Goal: Task Accomplishment & Management: Use online tool/utility

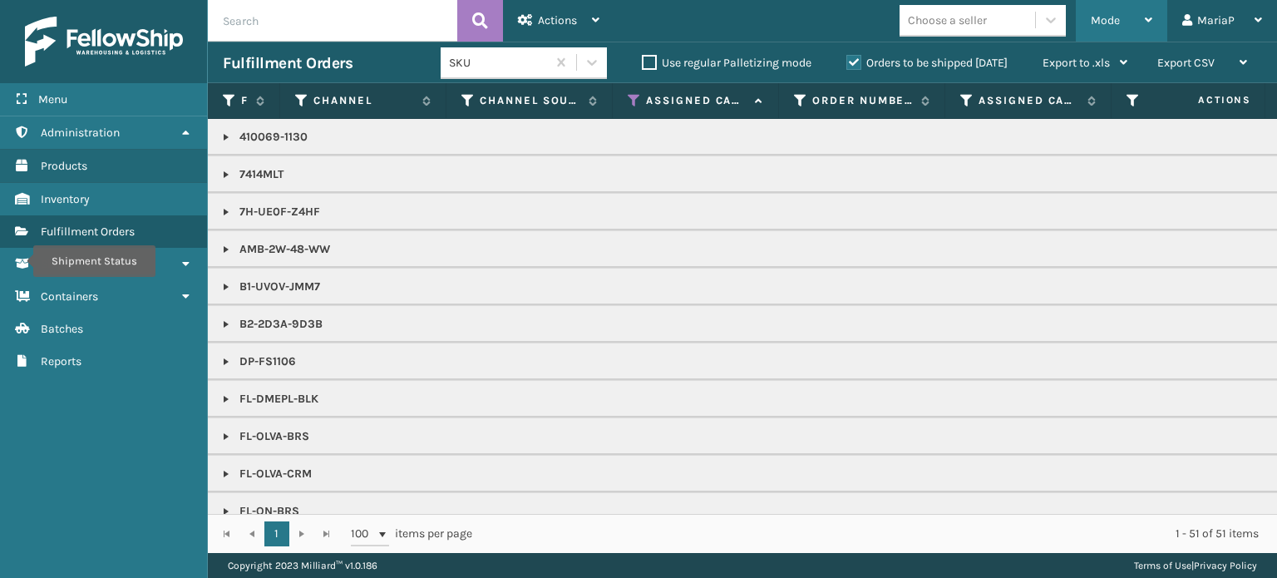
click at [1114, 27] on span "Mode" at bounding box center [1105, 20] width 29 height 14
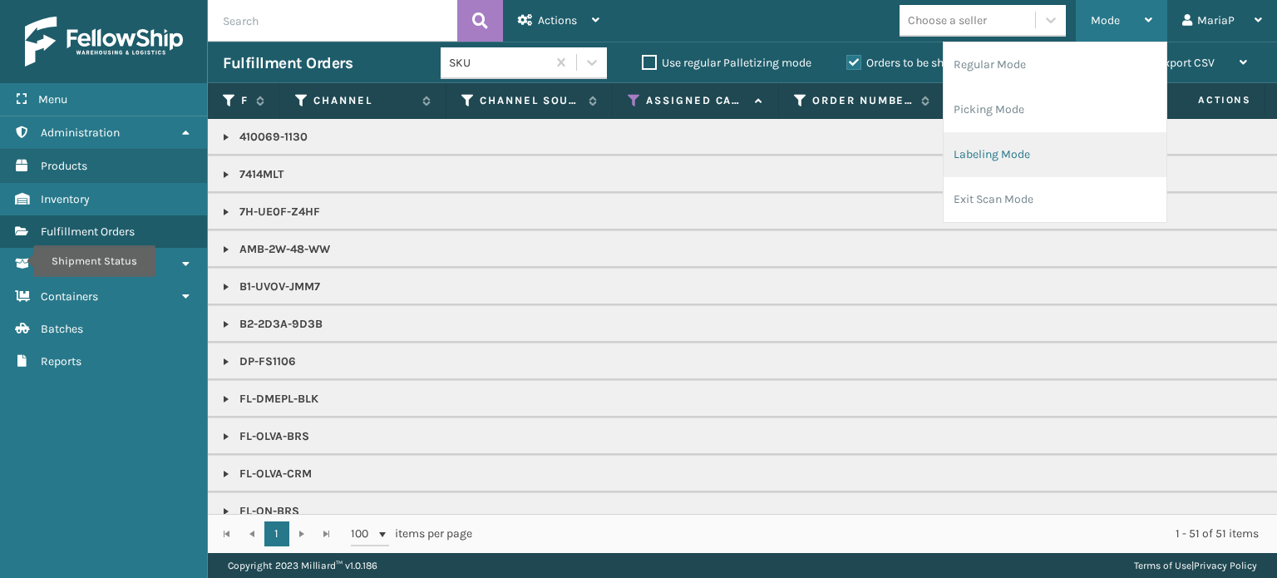
click at [1019, 161] on li "Labeling Mode" at bounding box center [1055, 154] width 223 height 45
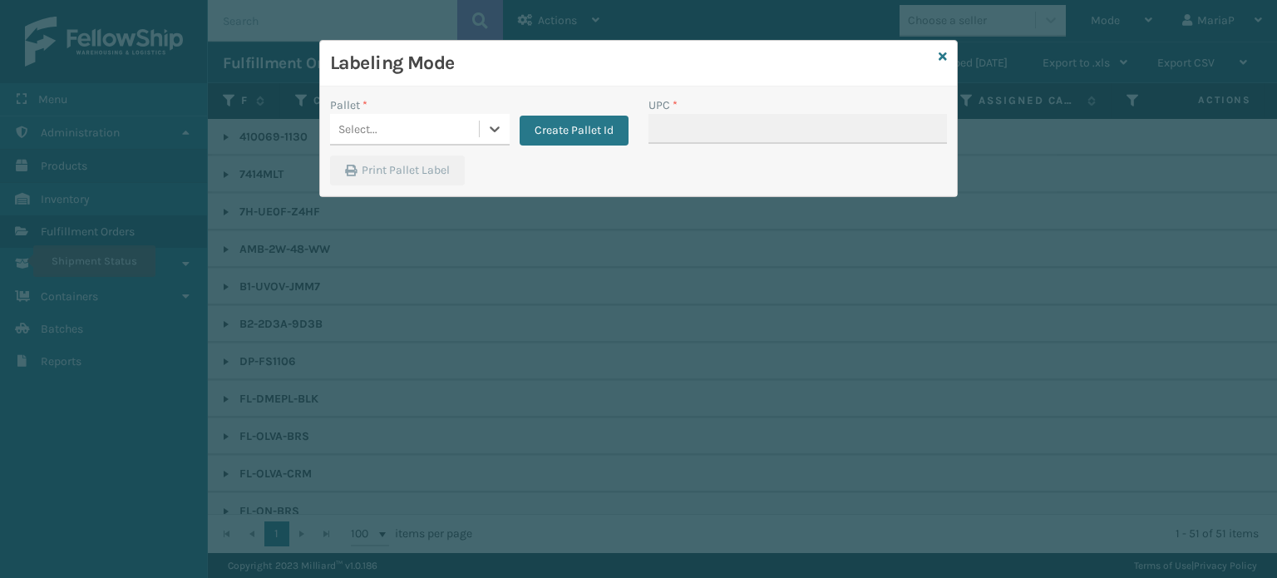
click at [351, 126] on div "Select..." at bounding box center [357, 129] width 39 height 17
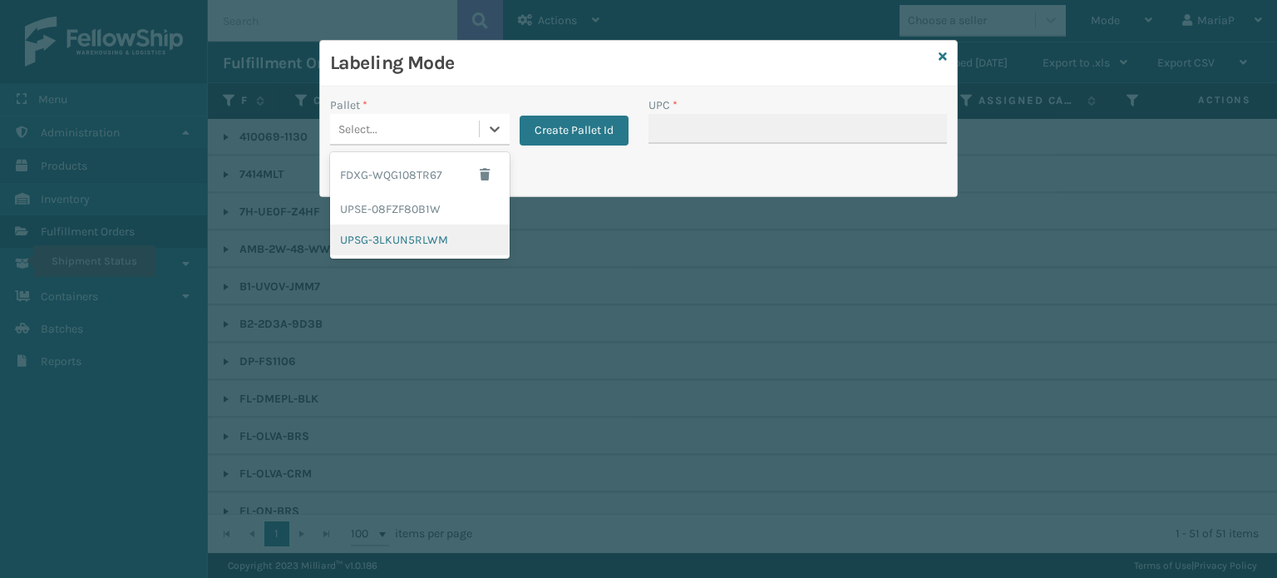
click at [394, 232] on div "UPSG-3LKUN5RLWM" at bounding box center [420, 240] width 180 height 31
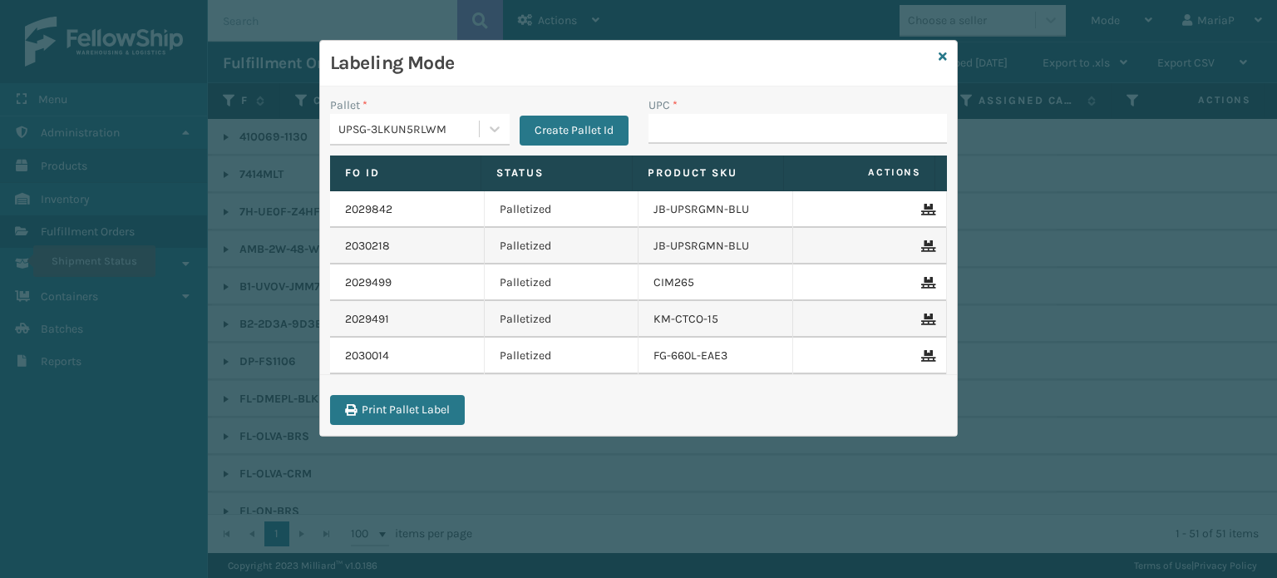
drag, startPoint x: 660, startPoint y: 108, endPoint x: 660, endPoint y: 117, distance: 9.1
click at [660, 115] on div "UPC *" at bounding box center [798, 119] width 299 height 47
click at [660, 117] on input "UPC *" at bounding box center [798, 129] width 299 height 30
type input "FL-OLVA-CRM"
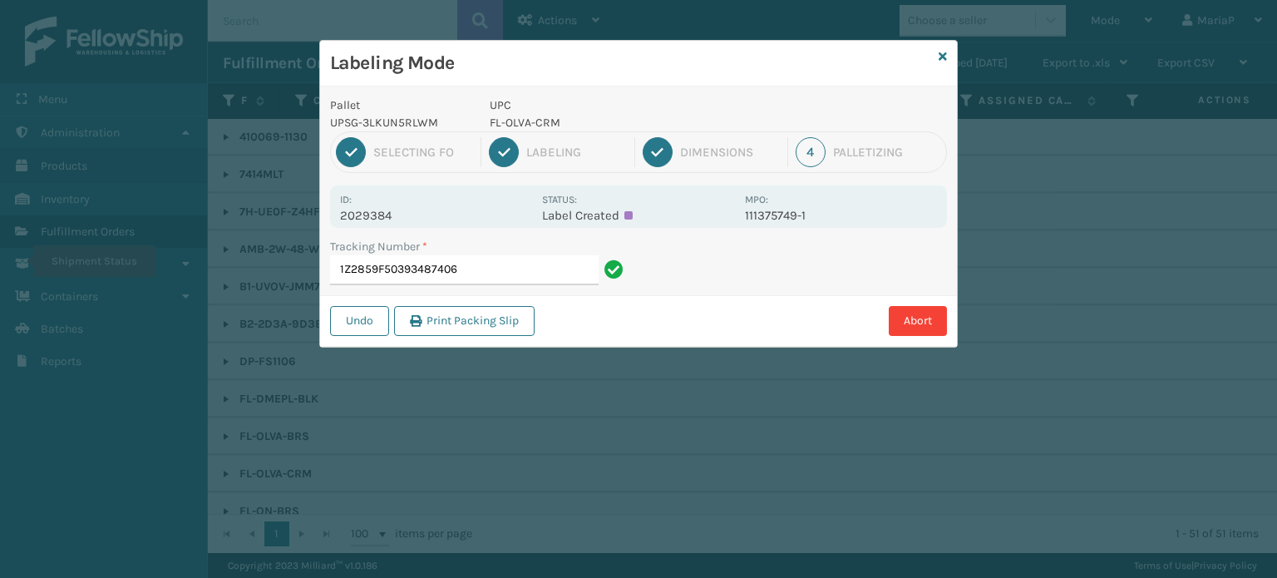
drag, startPoint x: 763, startPoint y: 166, endPoint x: 587, endPoint y: 161, distance: 176.4
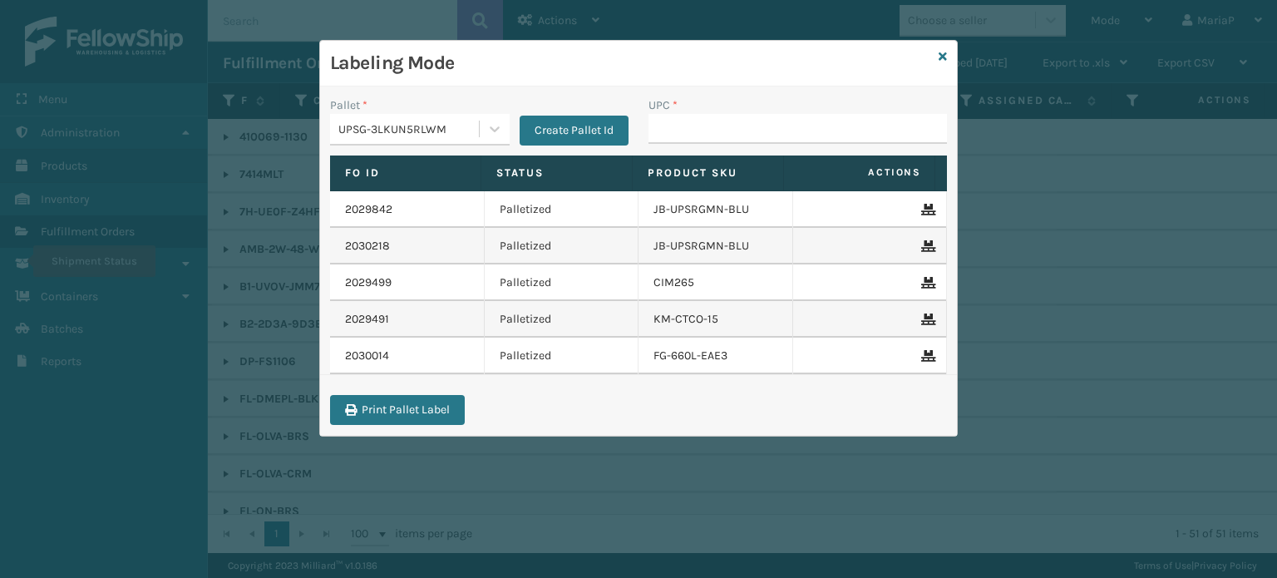
click at [752, 140] on input "UPC *" at bounding box center [798, 129] width 299 height 30
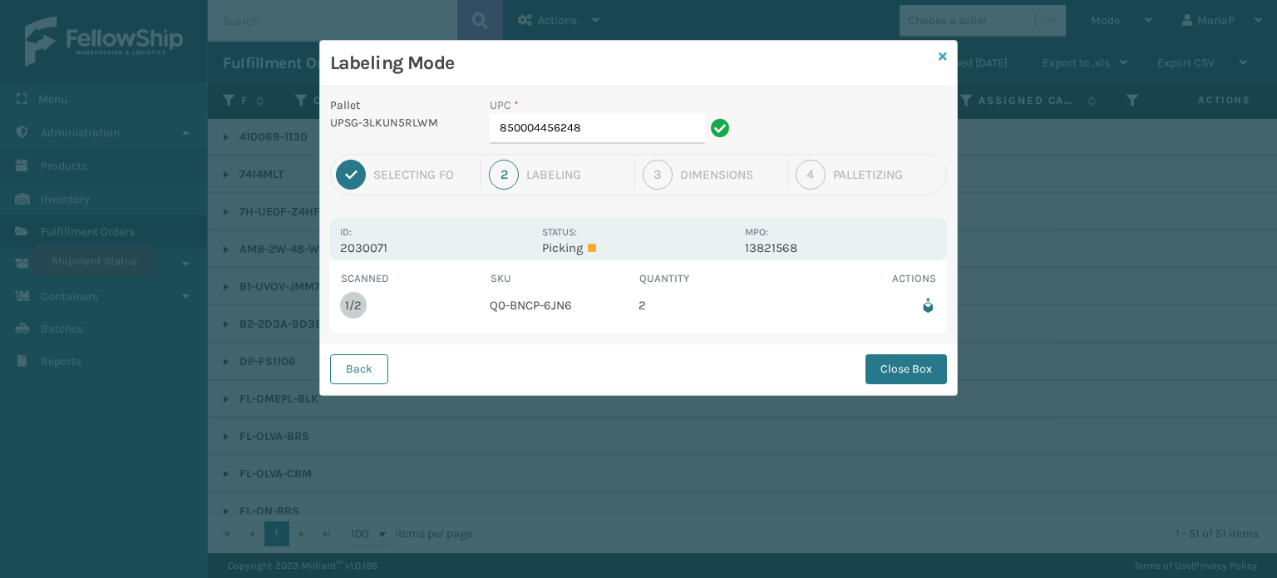
click at [946, 52] on icon at bounding box center [943, 57] width 8 height 12
